Goal: Connect with others: Connect with others

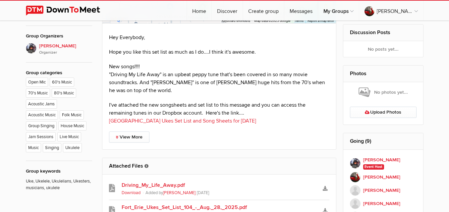
scroll to position [331, 0]
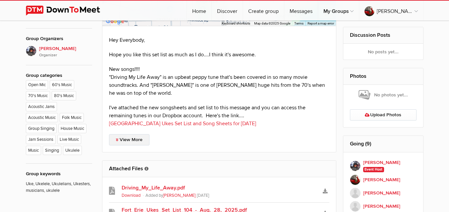
click at [136, 134] on link "View More" at bounding box center [129, 139] width 40 height 11
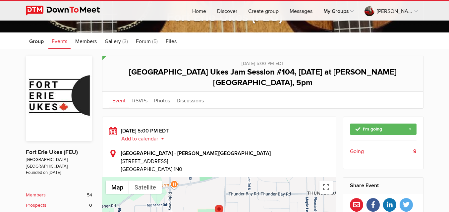
scroll to position [99, 0]
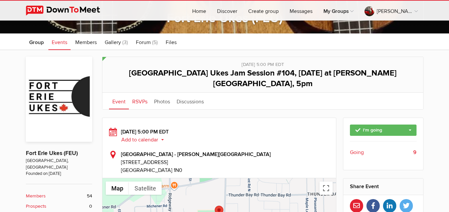
click at [143, 93] on link "RSVPs" at bounding box center [140, 101] width 22 height 17
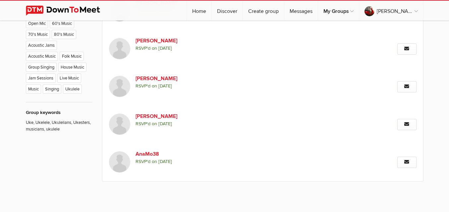
scroll to position [398, 0]
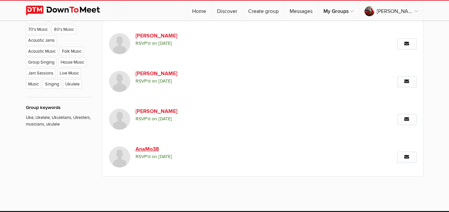
click at [147, 145] on link "AnaMo38" at bounding box center [192, 149] width 113 height 8
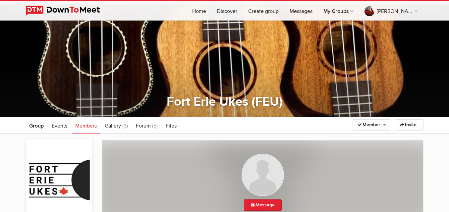
scroll to position [0, 0]
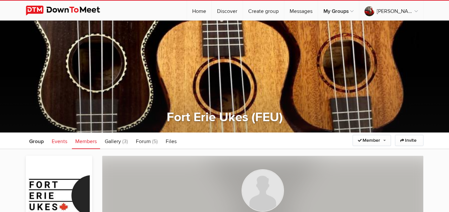
click at [53, 140] on span "Events" at bounding box center [60, 141] width 16 height 7
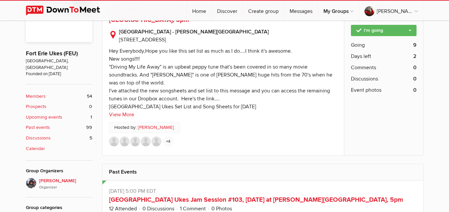
scroll to position [0, 0]
